Goal: Task Accomplishment & Management: Complete application form

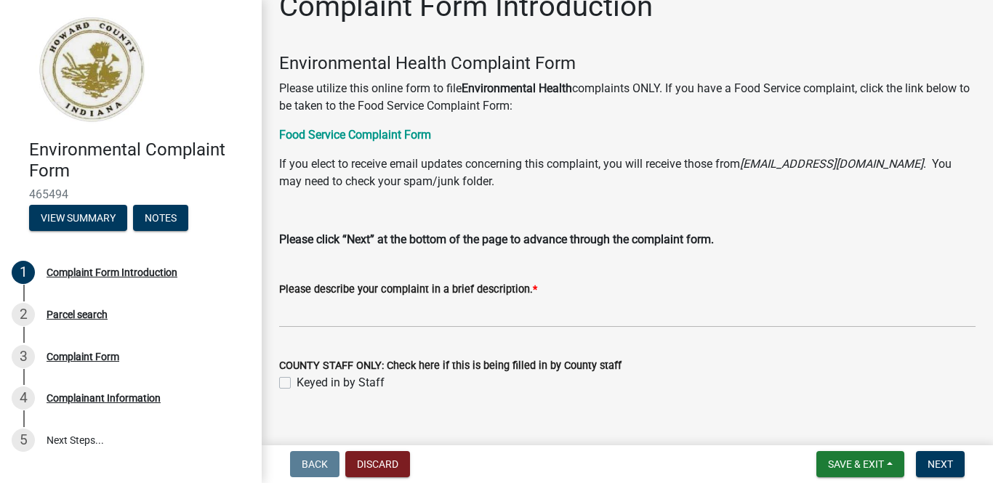
scroll to position [50, 0]
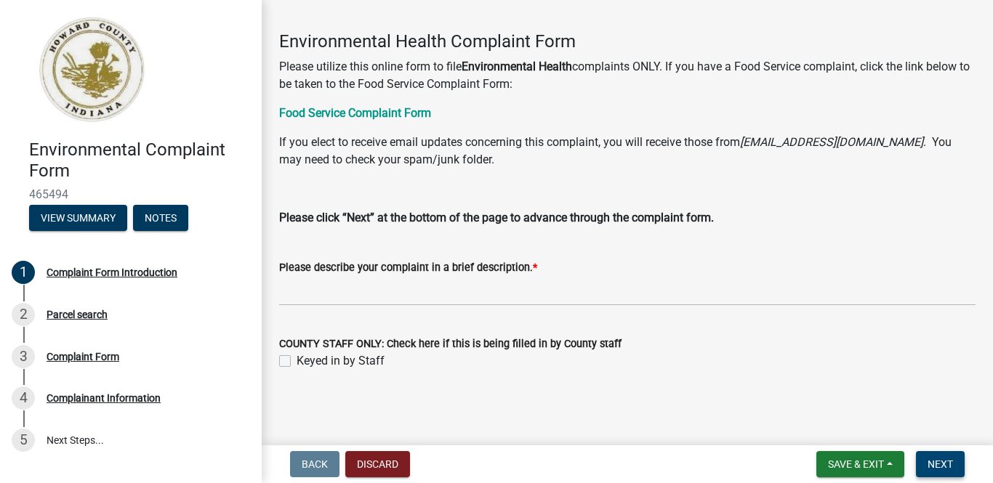
click at [957, 469] on button "Next" at bounding box center [940, 464] width 49 height 26
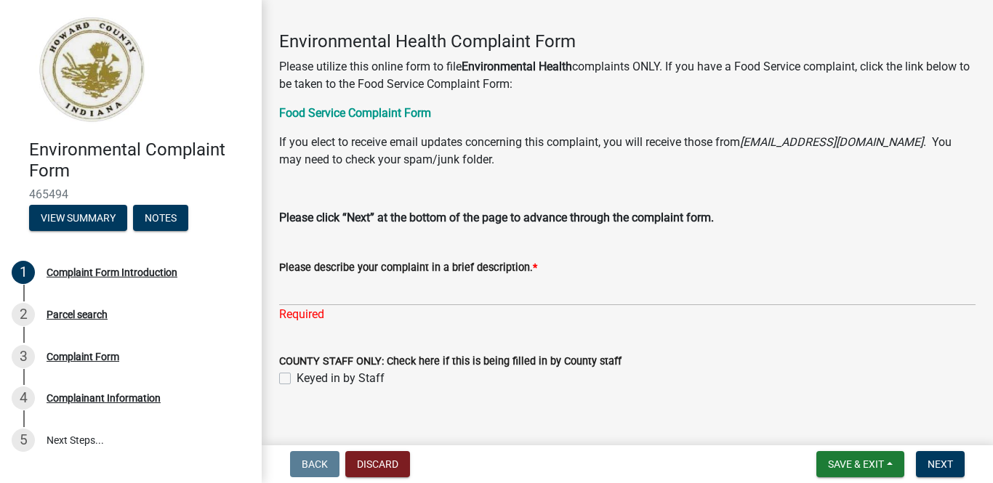
click at [296, 374] on label "Keyed in by Staff" at bounding box center [340, 378] width 88 height 17
click at [296, 374] on input "Keyed in by Staff" at bounding box center [300, 374] width 9 height 9
checkbox input "true"
click at [959, 469] on button "Next" at bounding box center [940, 464] width 49 height 26
click at [491, 270] on label "Please describe your complaint in a brief description. *" at bounding box center [408, 268] width 258 height 10
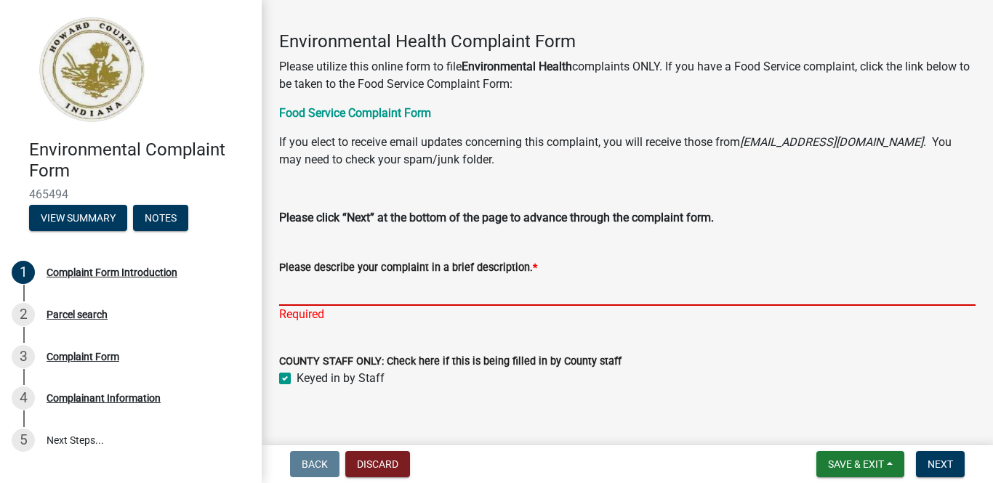
click at [491, 276] on input "Please describe your complaint in a brief description. *" at bounding box center [627, 291] width 696 height 30
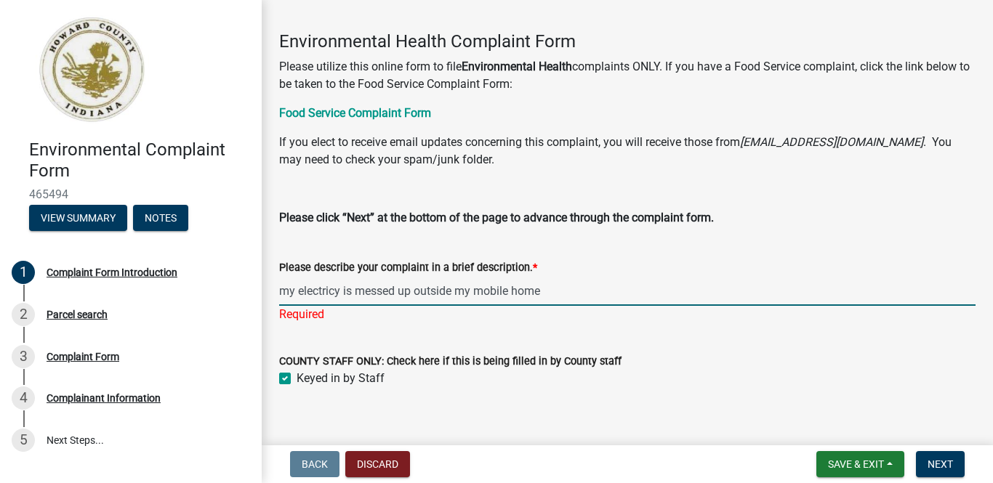
click at [339, 296] on input "my electricy is messed up outside my mobile home" at bounding box center [627, 291] width 696 height 30
click at [328, 296] on input "my electricy is messed up outside my mobile home" at bounding box center [627, 292] width 696 height 30
type input "my electric is messed up outside my mobile home"
click at [960, 464] on button "Next" at bounding box center [940, 464] width 49 height 26
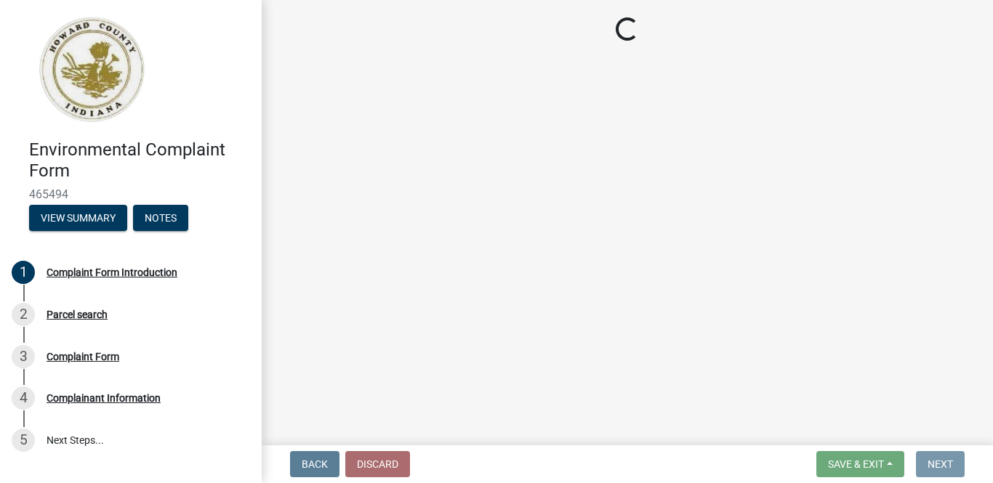
scroll to position [0, 0]
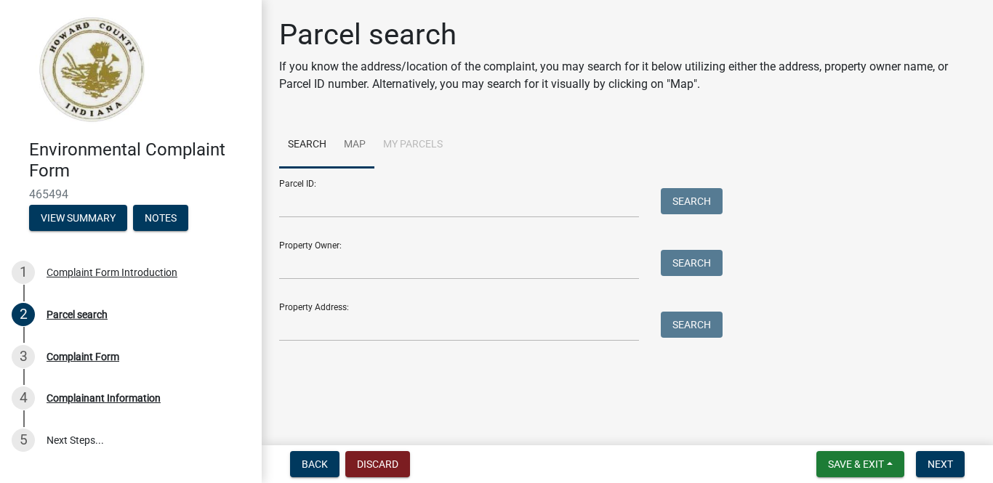
click at [360, 146] on link "Map" at bounding box center [354, 145] width 39 height 47
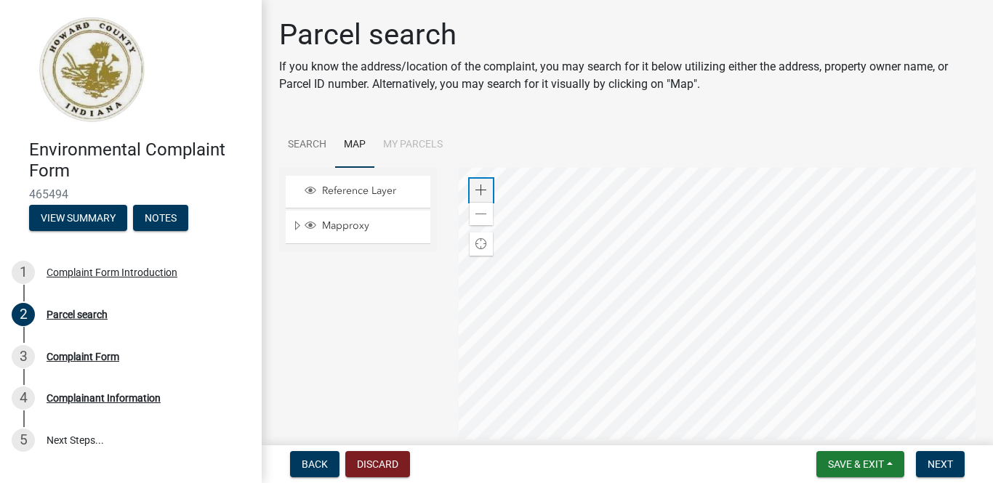
click at [491, 189] on div "Zoom in" at bounding box center [480, 190] width 23 height 23
click at [488, 179] on div "Zoom in" at bounding box center [480, 190] width 23 height 23
click at [490, 191] on div "Zoom in" at bounding box center [480, 190] width 23 height 23
click at [311, 146] on link "Search" at bounding box center [307, 145] width 56 height 47
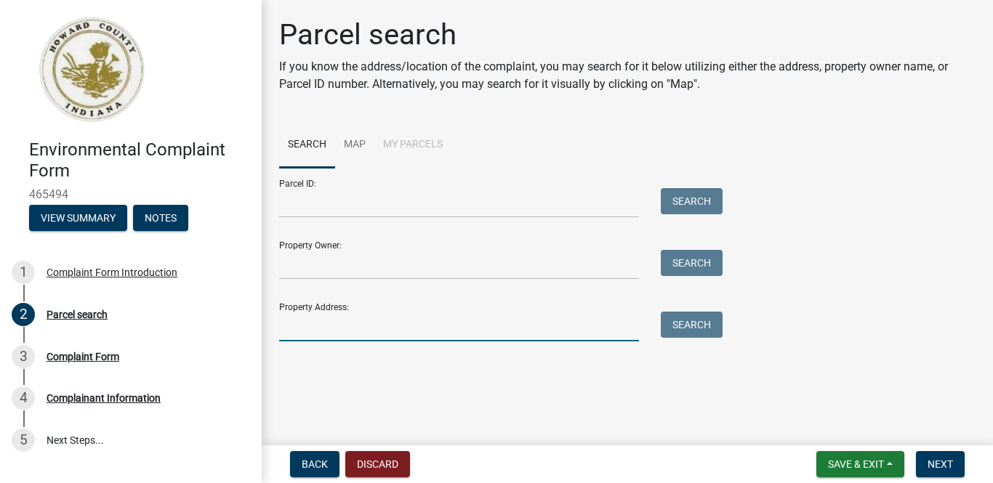
click at [410, 322] on input "Property Address:" at bounding box center [459, 327] width 360 height 30
type input "4411 s 00 ew lot 74 kokomo,in 46902"
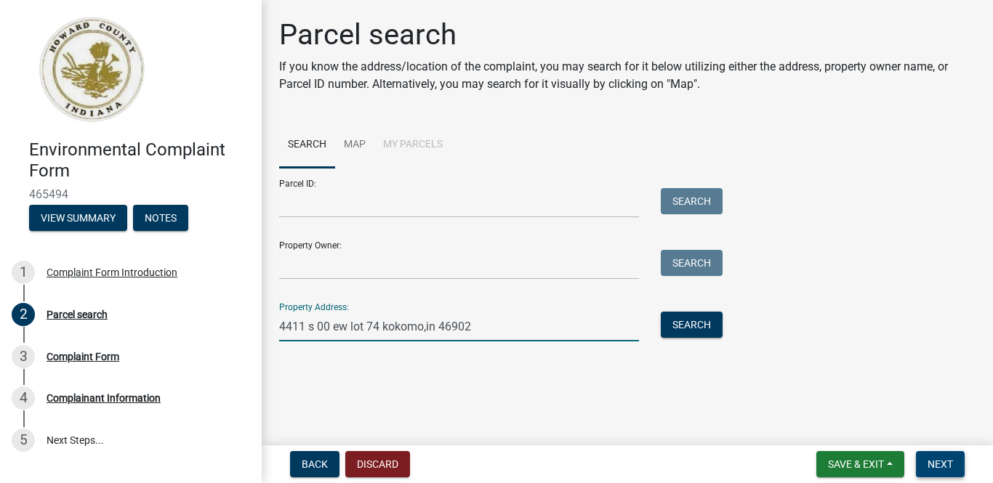
click at [960, 468] on button "Next" at bounding box center [940, 464] width 49 height 26
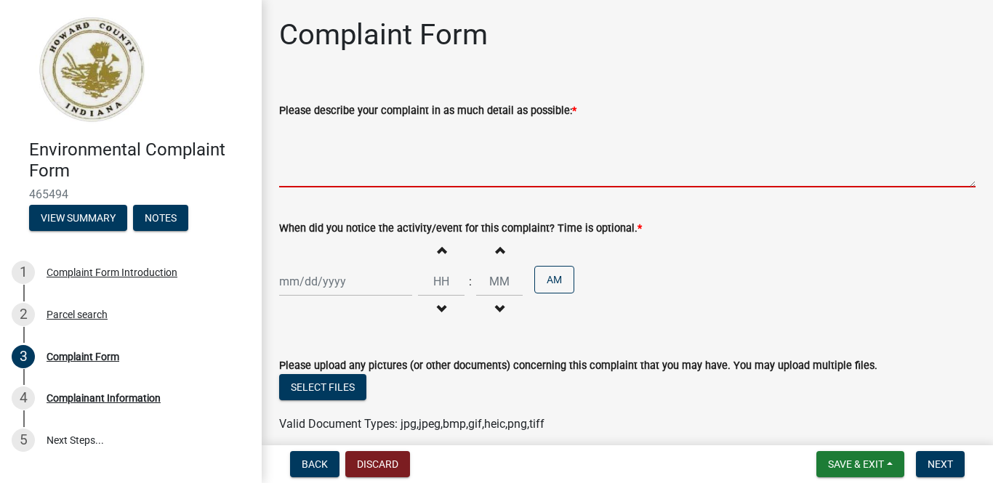
click at [693, 161] on textarea "Please describe your complaint in as much detail as possible: *" at bounding box center [627, 153] width 696 height 68
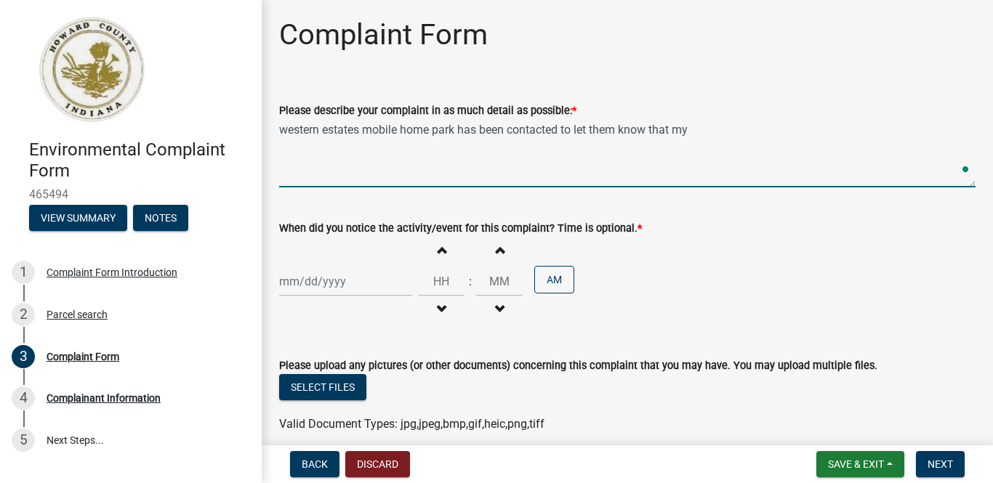
type textarea "western estates mobile home park has been contacted to let them know that my"
